Goal: Find specific page/section: Find specific page/section

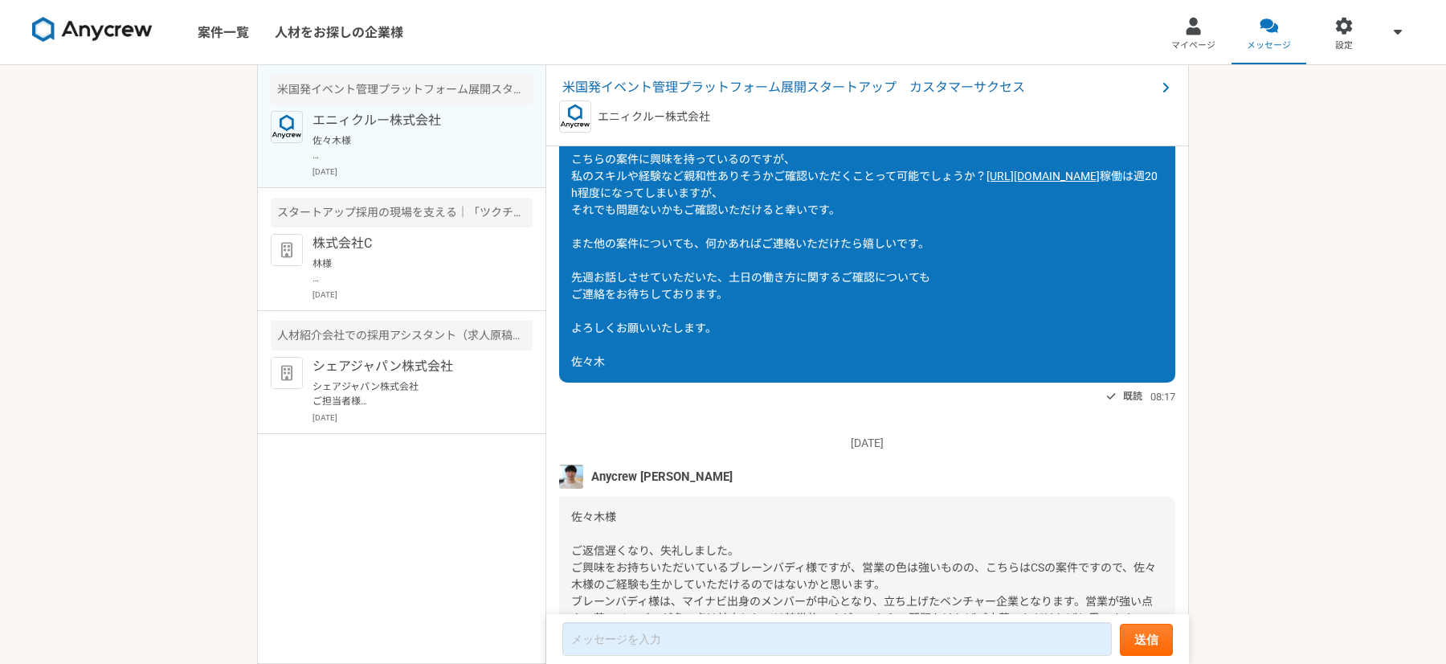
scroll to position [1738, 0]
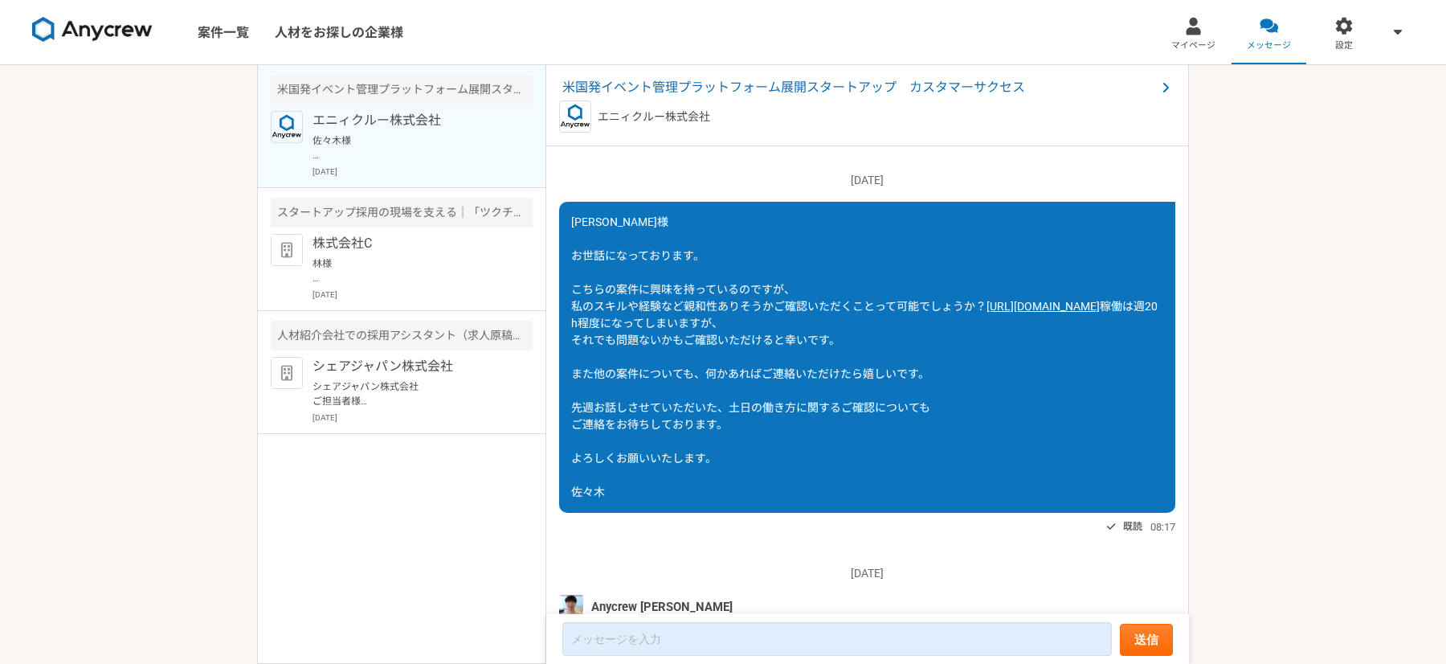
click at [986, 312] on link "[URL][DOMAIN_NAME]" at bounding box center [1042, 306] width 113 height 13
